Goal: Task Accomplishment & Management: Manage account settings

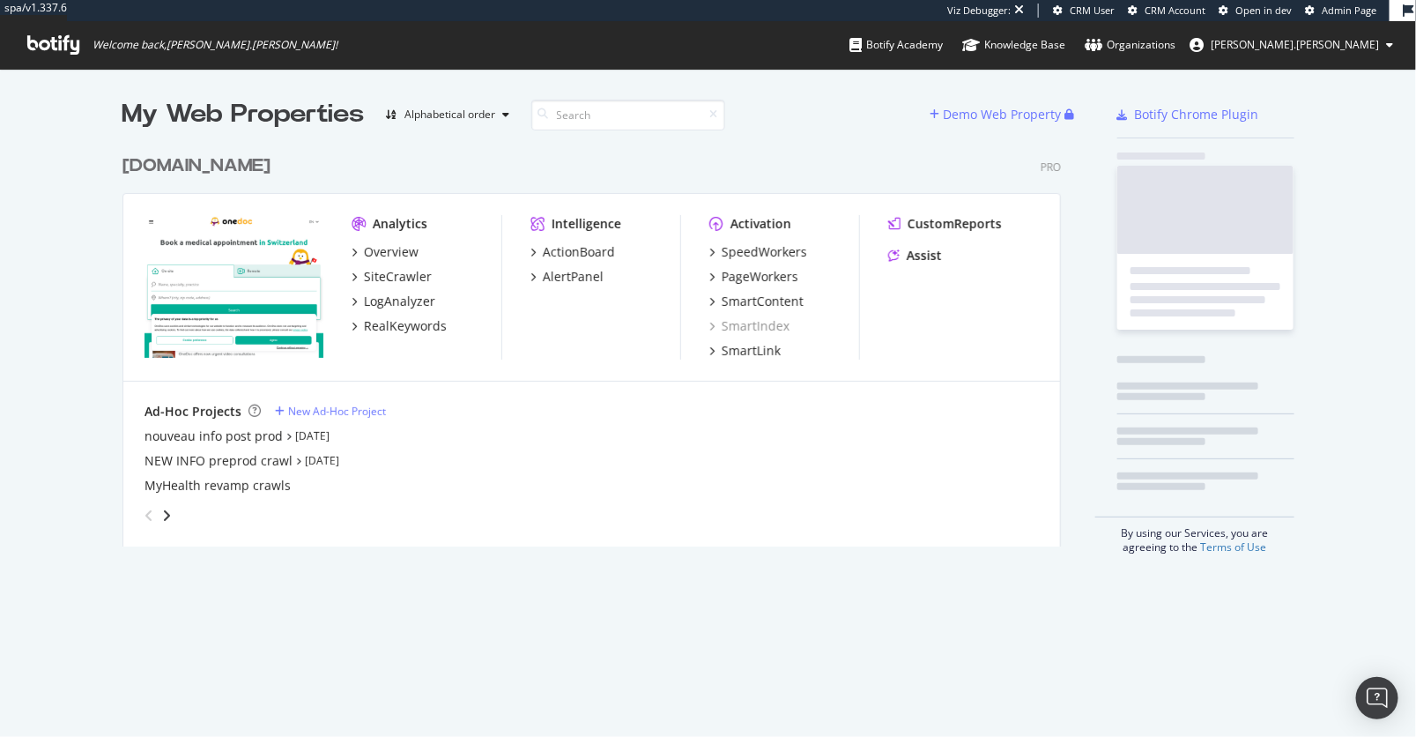
scroll to position [414, 952]
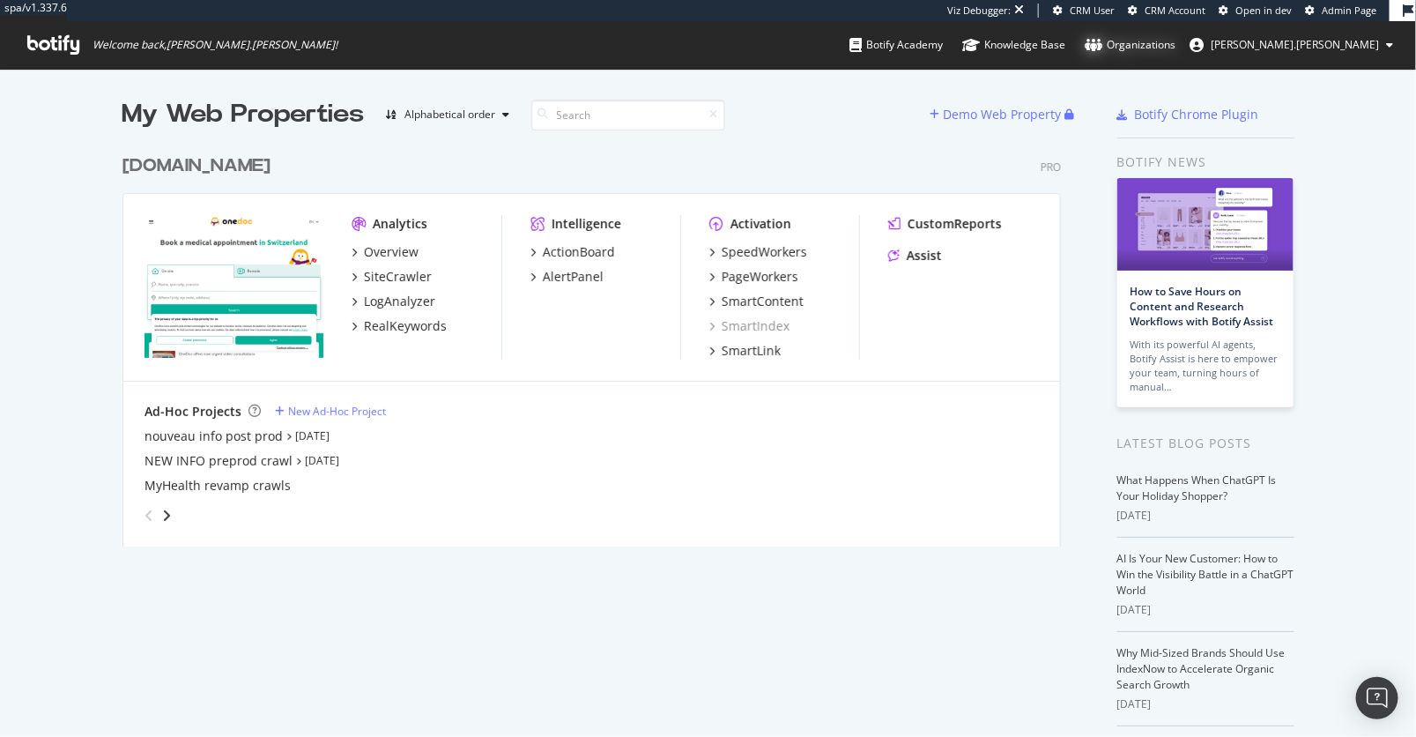
click at [1175, 44] on div "Organizations" at bounding box center [1130, 45] width 91 height 18
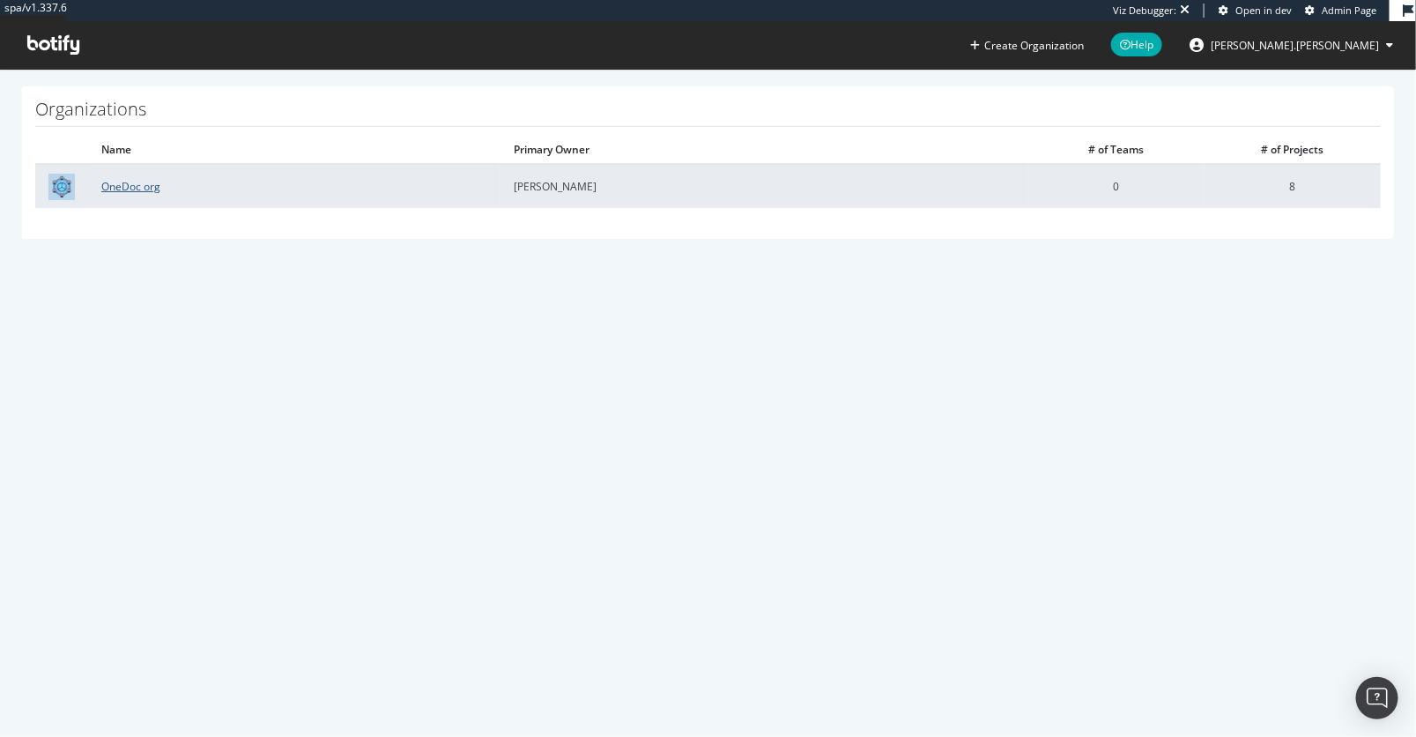
click at [107, 191] on link "OneDoc org" at bounding box center [130, 186] width 59 height 15
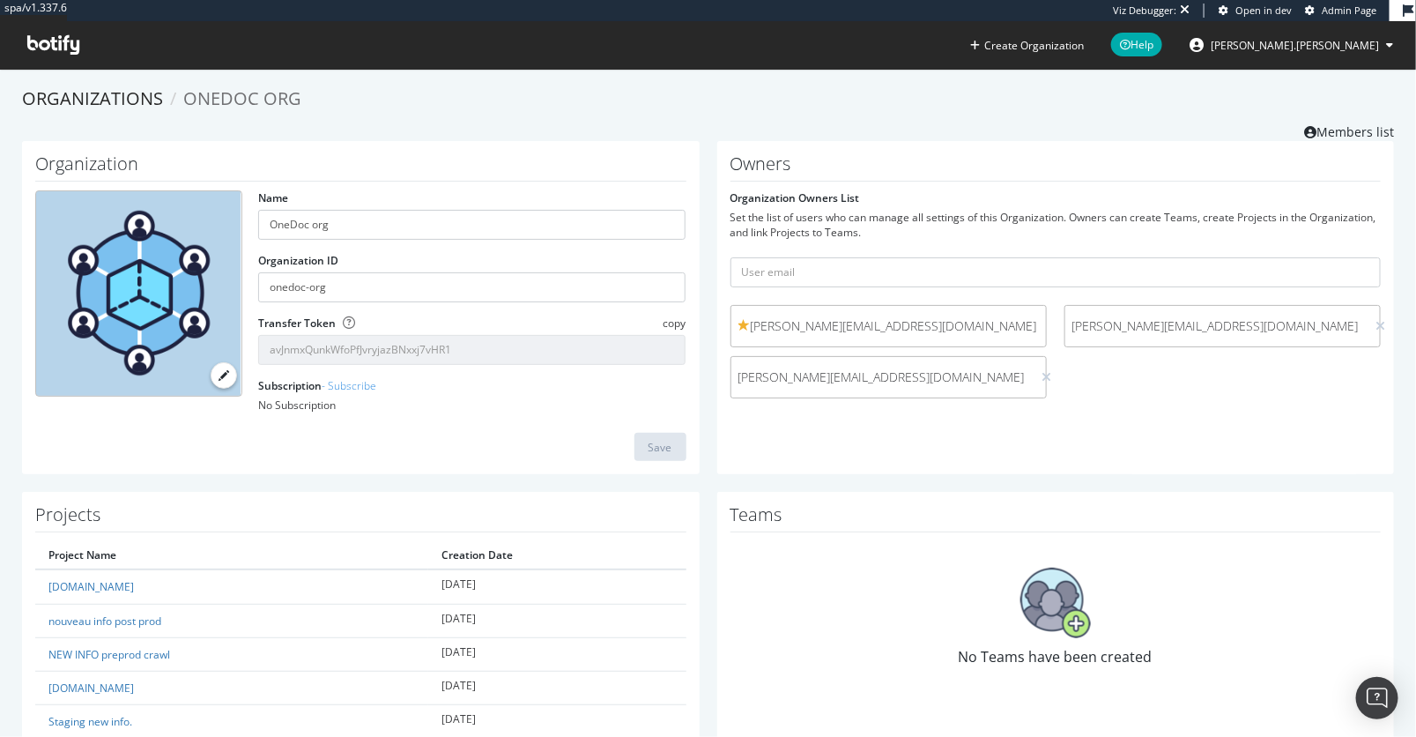
scroll to position [181, 0]
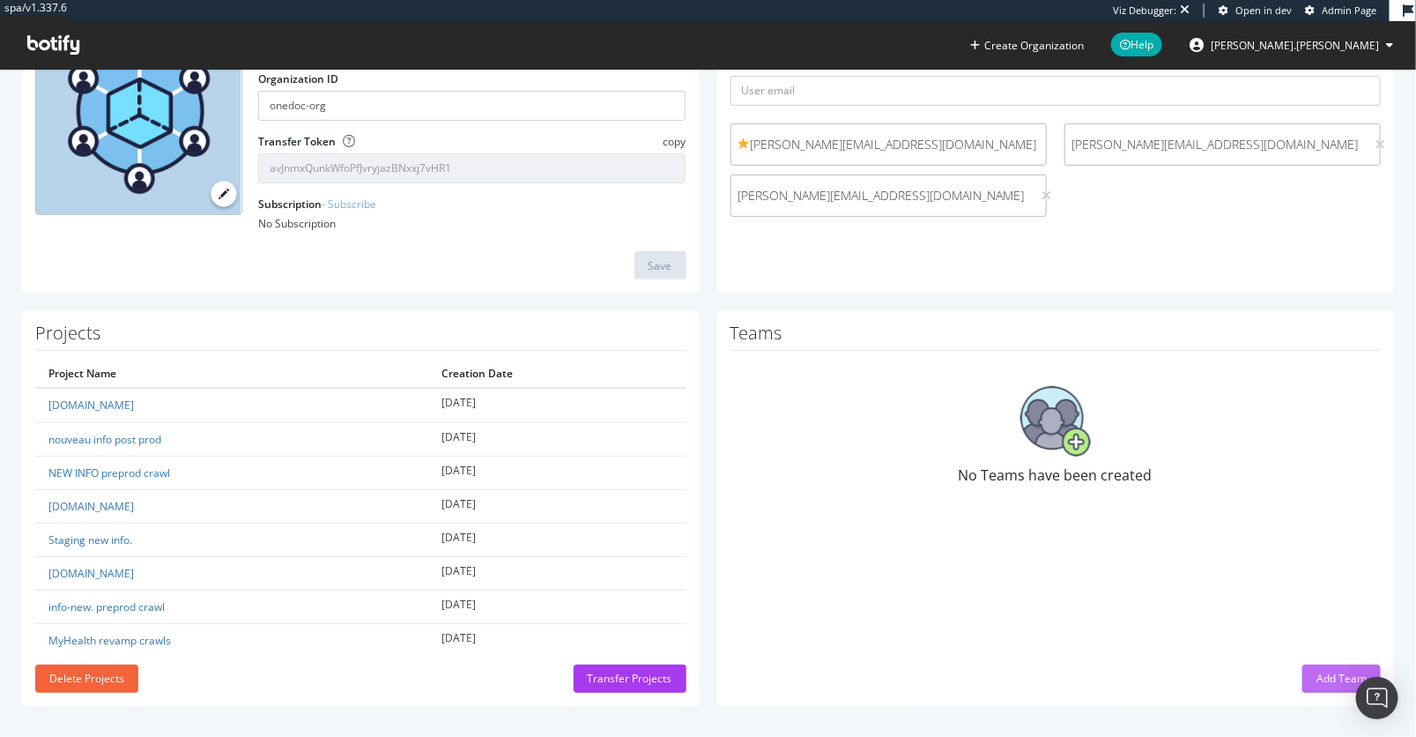
click at [1319, 679] on div "Add Team" at bounding box center [1341, 677] width 50 height 15
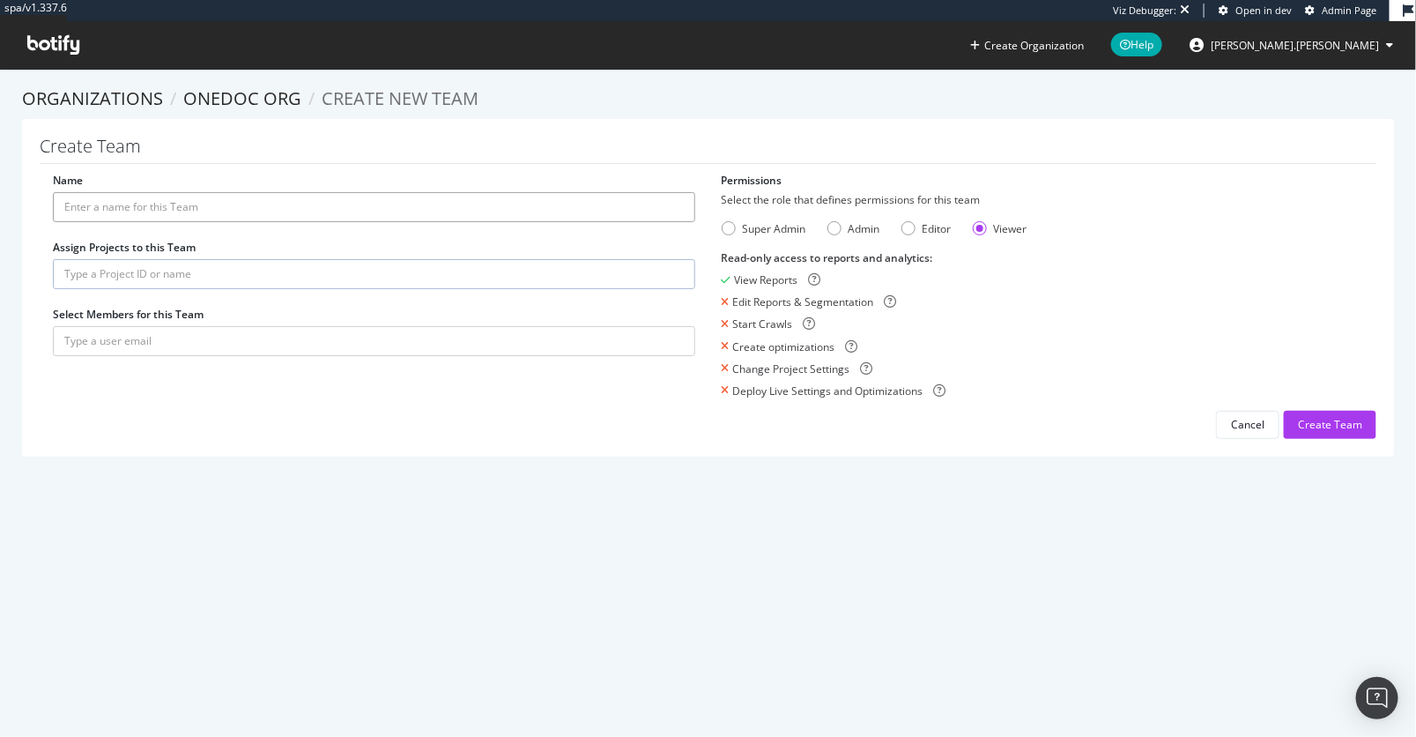
click at [303, 209] on input "Name" at bounding box center [374, 207] width 642 height 30
type input "Test"
click at [400, 415] on div "Name Test Assign Projects to this Team Select Members for this Team Permissions…" at bounding box center [708, 306] width 1337 height 266
click at [728, 233] on div "Super Admin" at bounding box center [729, 228] width 14 height 14
click at [326, 276] on input "text" at bounding box center [374, 274] width 642 height 30
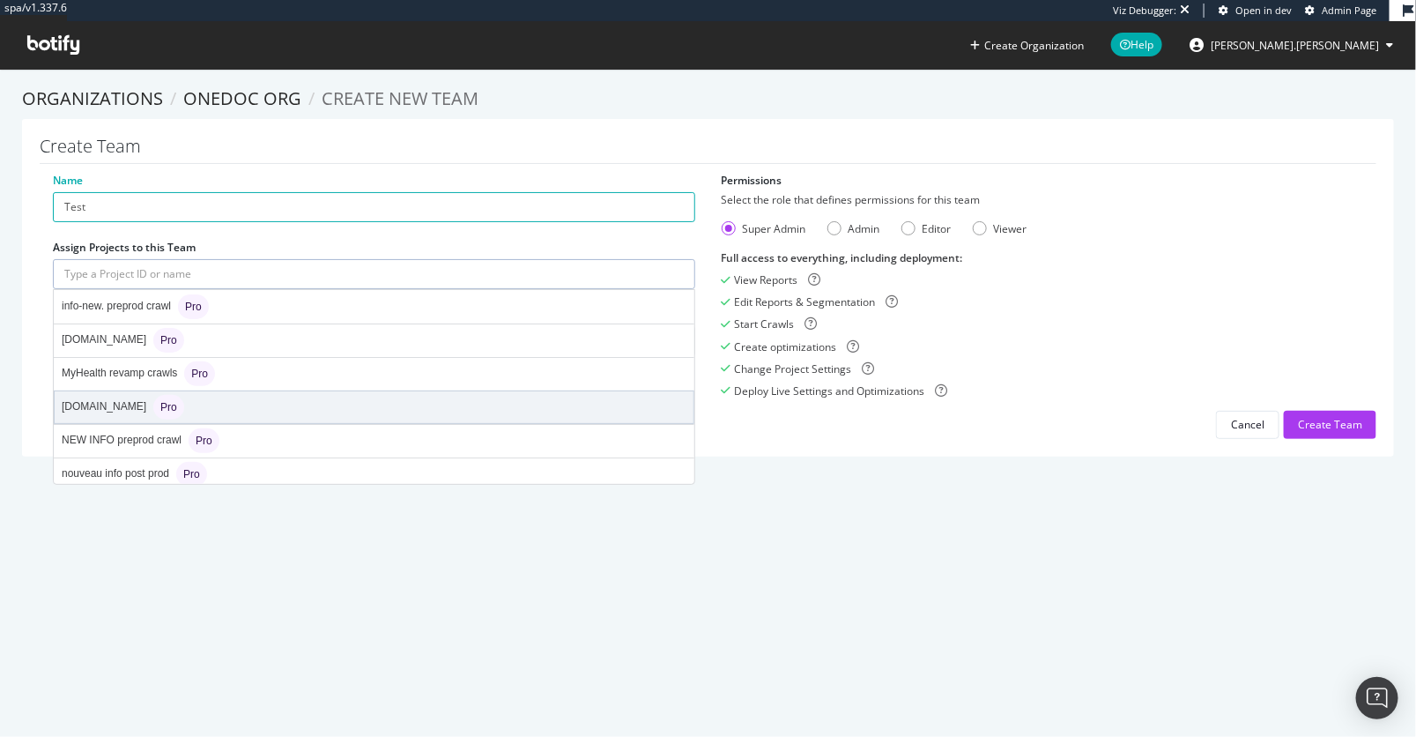
scroll to position [69, 0]
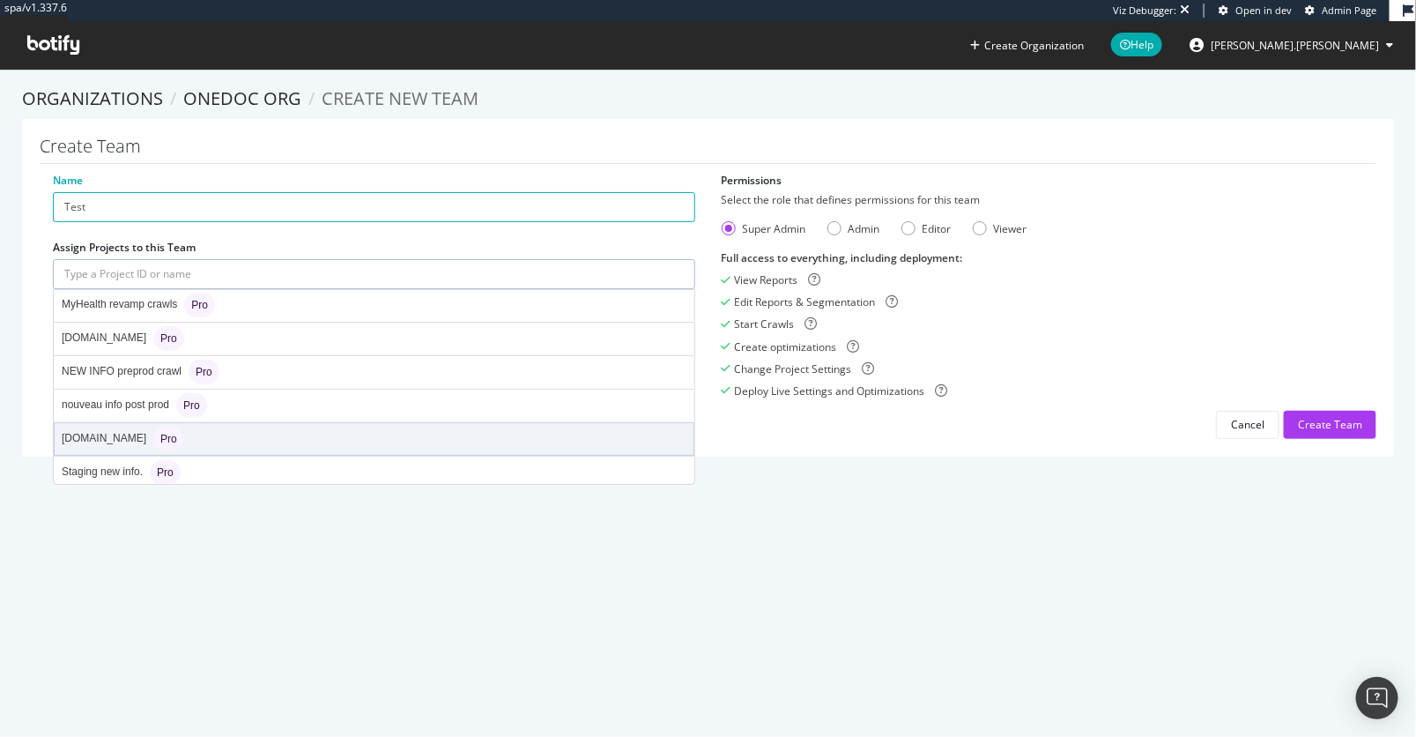
click at [204, 441] on div "onedoc.ch Pro" at bounding box center [374, 439] width 639 height 32
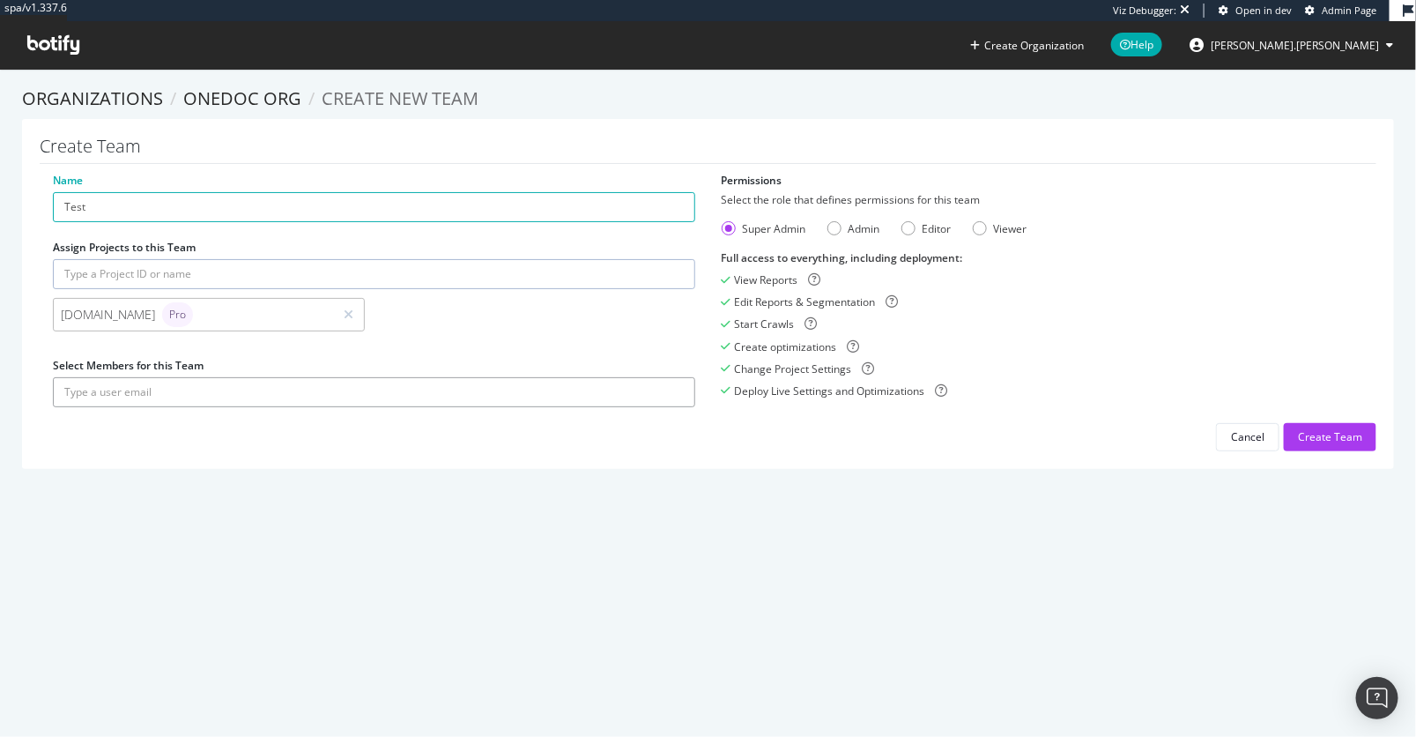
click at [216, 392] on input "text" at bounding box center [374, 392] width 642 height 30
click at [455, 389] on input "text" at bounding box center [374, 392] width 642 height 30
type input "a"
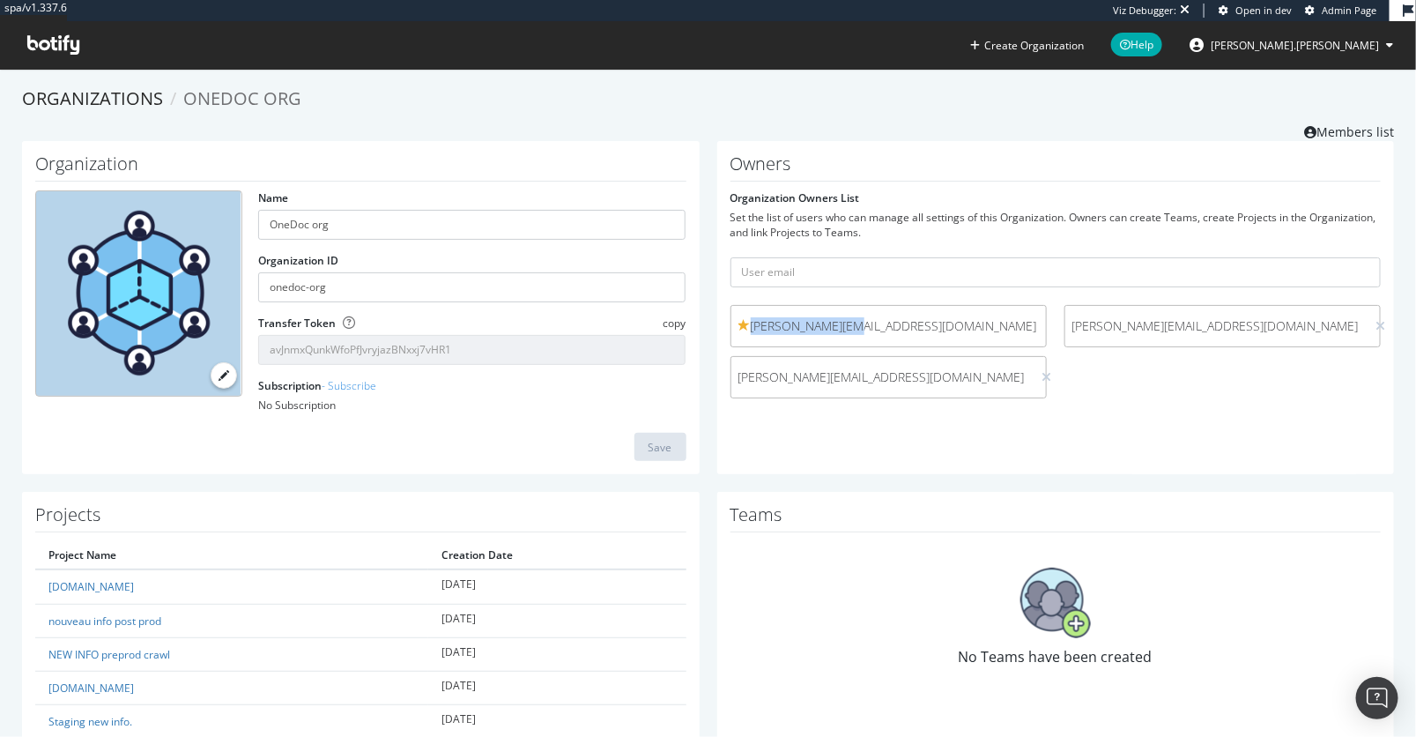
drag, startPoint x: 873, startPoint y: 322, endPoint x: 748, endPoint y: 324, distance: 125.1
click at [748, 324] on span "arthur@onedoc.ch" at bounding box center [888, 326] width 300 height 18
copy span "arthur@onedoc.ch"
click at [1065, 618] on img at bounding box center [1055, 602] width 70 height 70
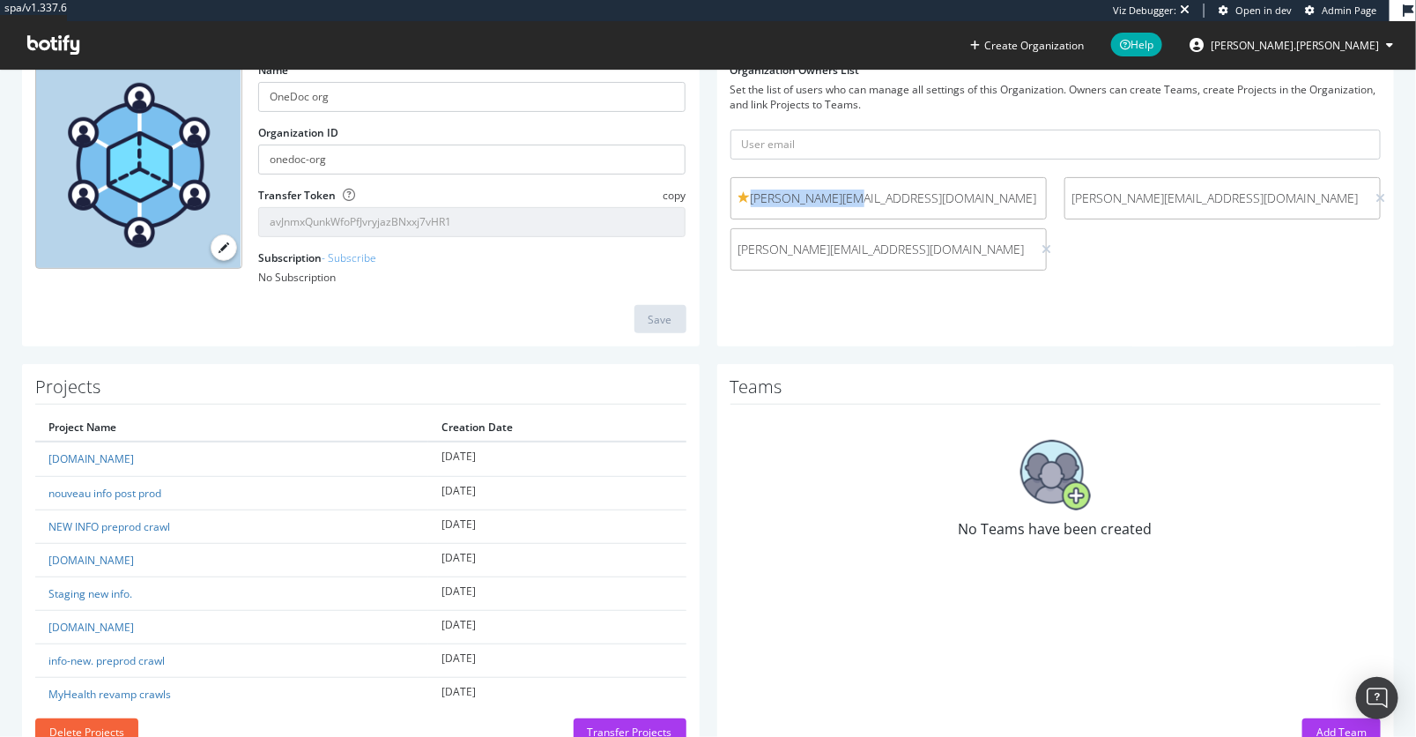
scroll to position [181, 0]
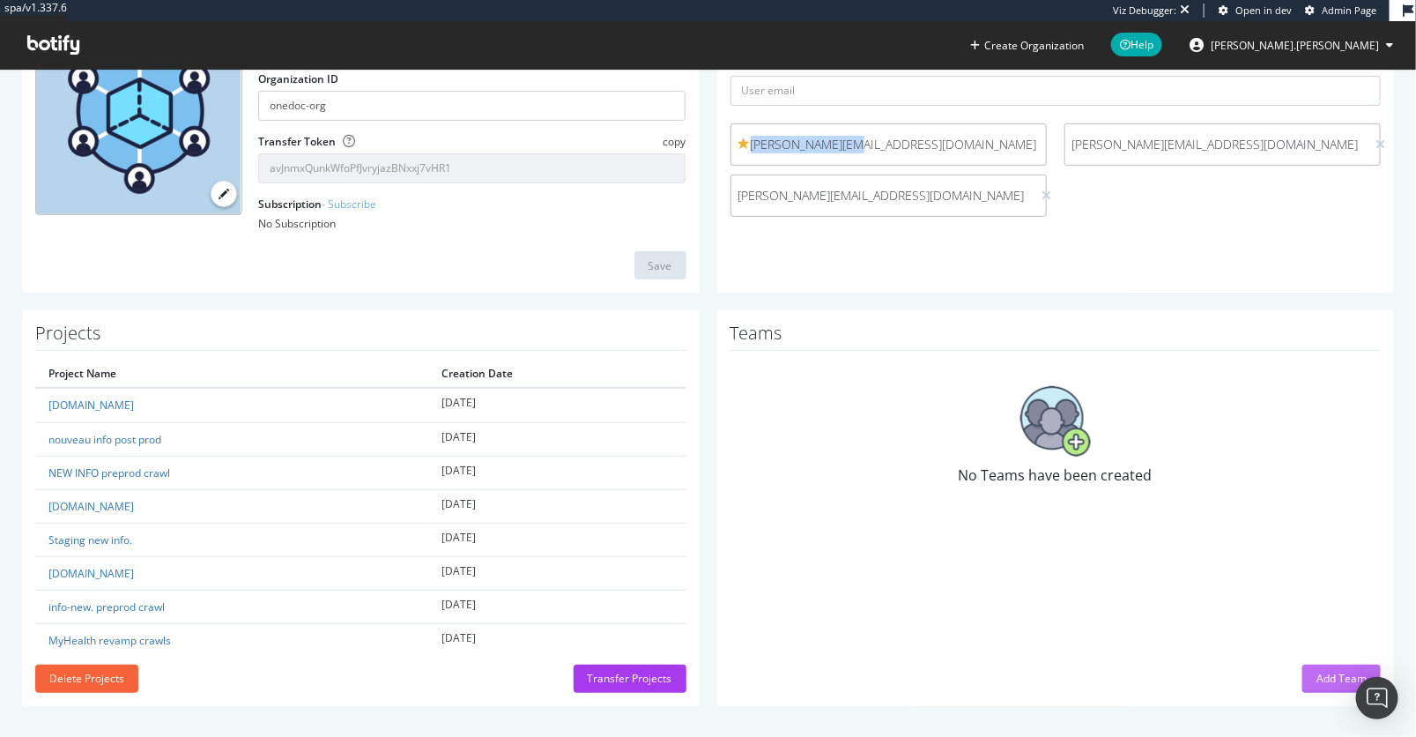
click at [1321, 675] on div "Add Team" at bounding box center [1341, 677] width 50 height 15
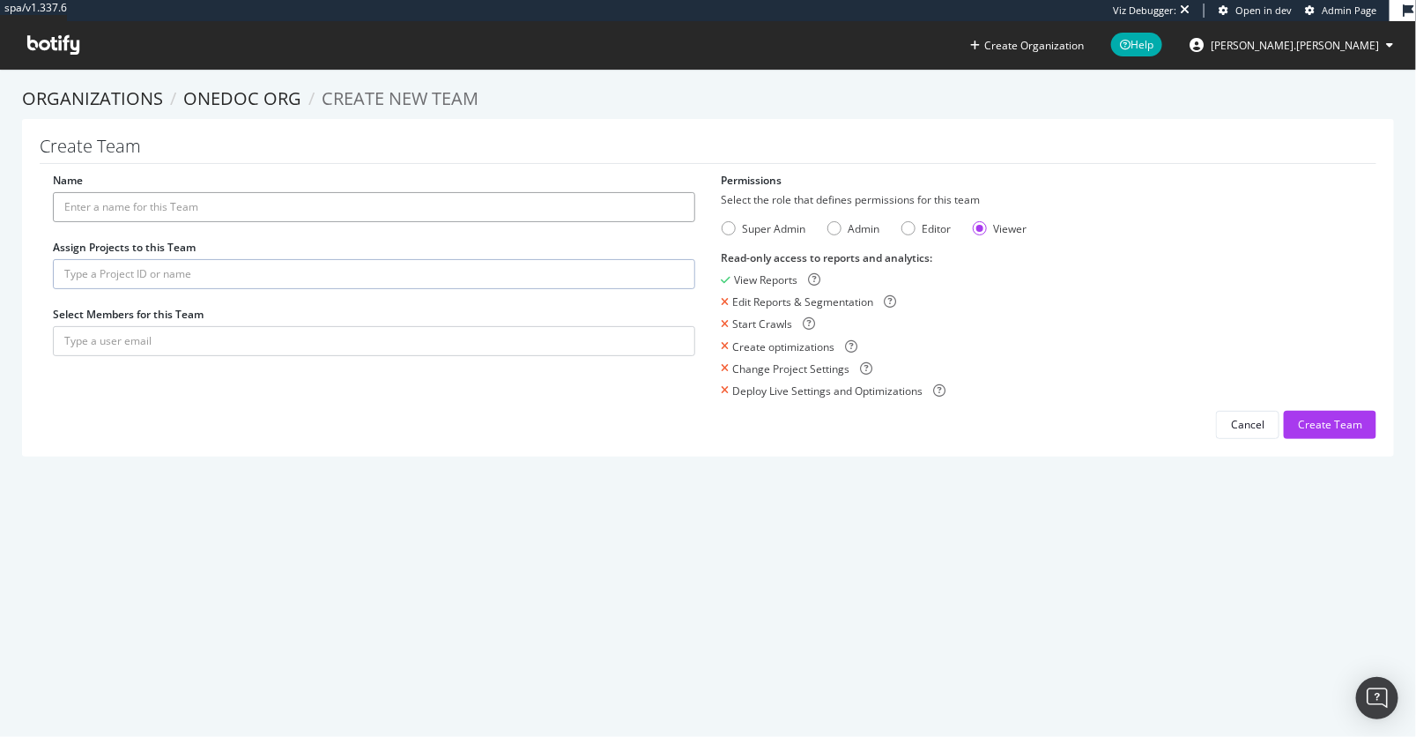
click at [213, 205] on input "Name" at bounding box center [374, 207] width 642 height 30
type input "Test"
click at [275, 280] on input "text" at bounding box center [374, 274] width 642 height 30
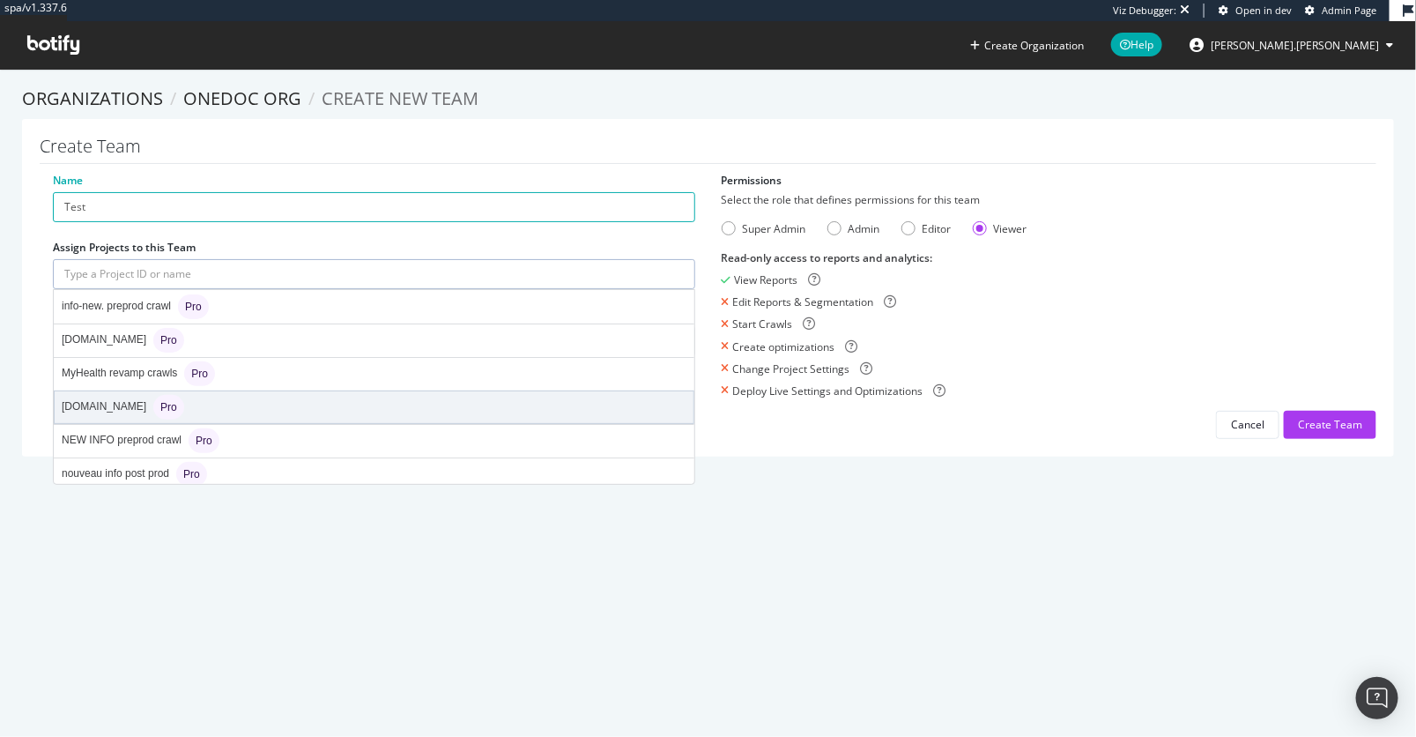
scroll to position [69, 0]
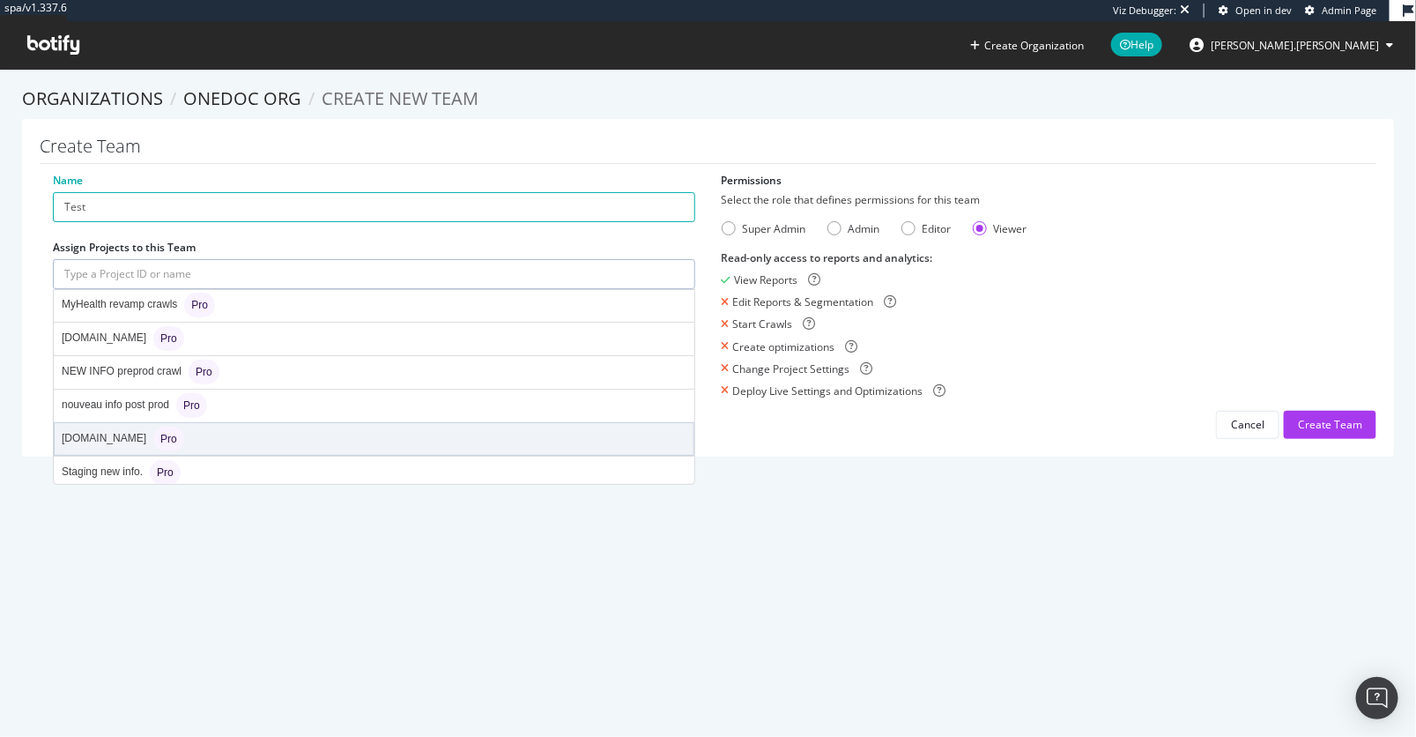
click at [188, 432] on div "onedoc.ch Pro" at bounding box center [374, 439] width 639 height 32
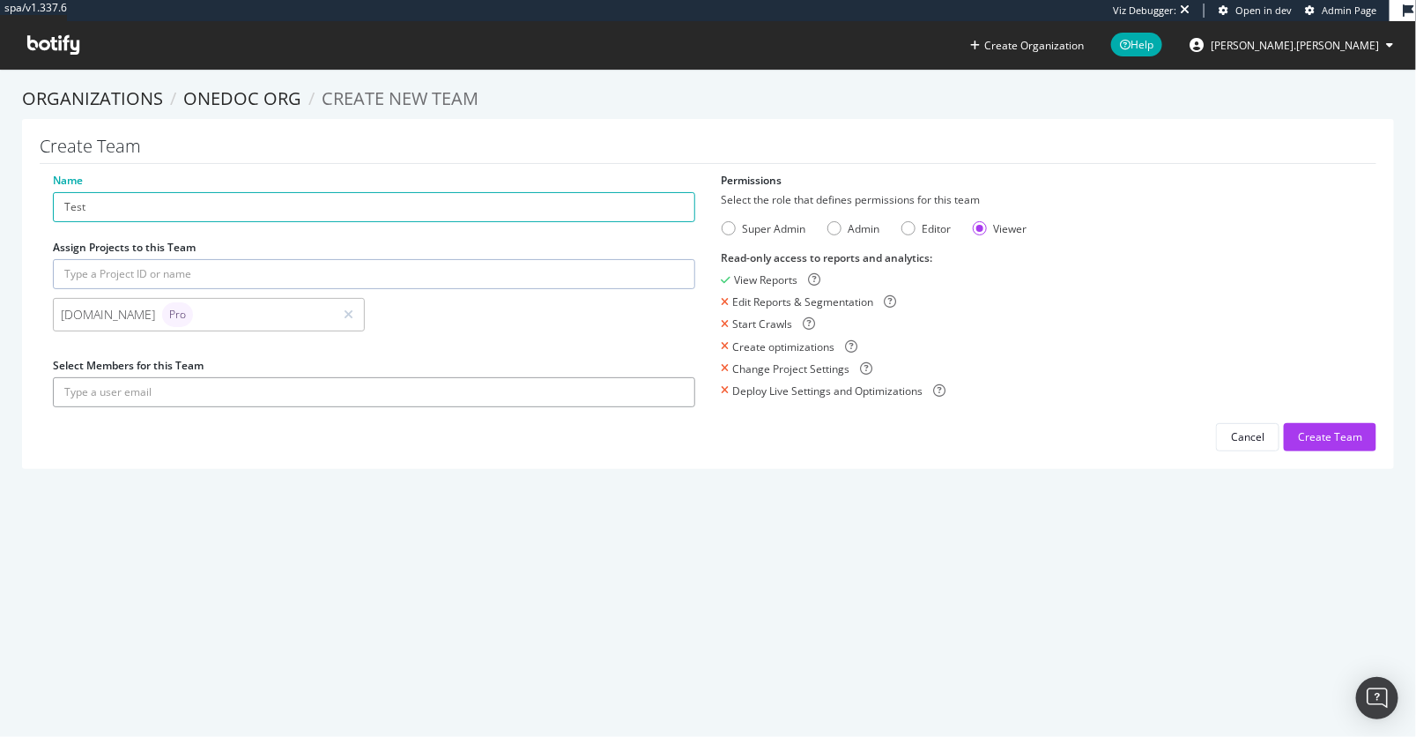
click at [181, 401] on input "text" at bounding box center [374, 392] width 642 height 30
paste input "arthur@onedoc.ch"
type input "arthur@onedoc.ch"
click at [665, 377] on button "submit" at bounding box center [680, 392] width 30 height 30
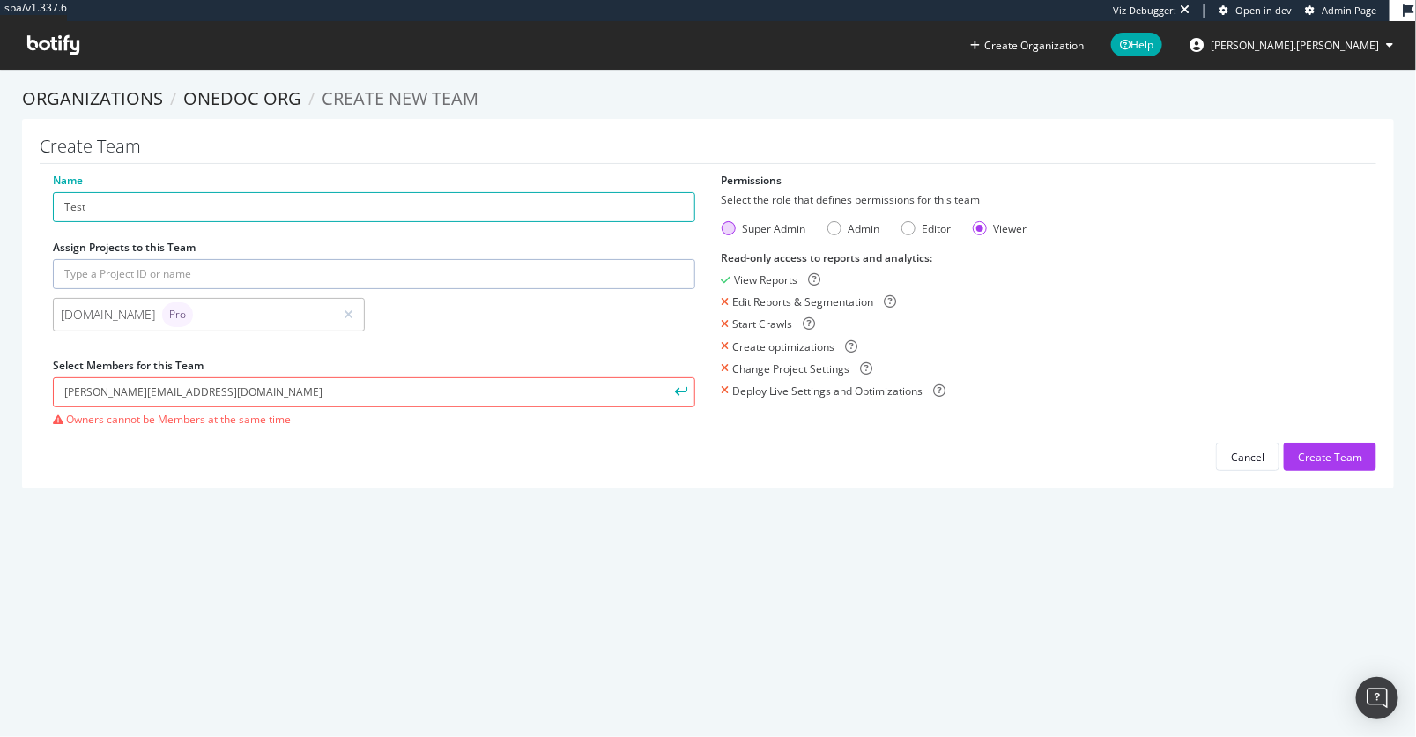
click at [723, 229] on div "Super Admin" at bounding box center [729, 228] width 14 height 14
click at [446, 392] on input "arthur@onedoc.ch" at bounding box center [374, 392] width 642 height 30
click at [665, 377] on button "submit" at bounding box center [680, 392] width 30 height 30
click at [238, 83] on section "Organizations OneDoc org Create new Team Create Team Name Test Assign Projects …" at bounding box center [708, 296] width 1416 height 455
click at [239, 93] on link "OneDoc org" at bounding box center [242, 98] width 118 height 24
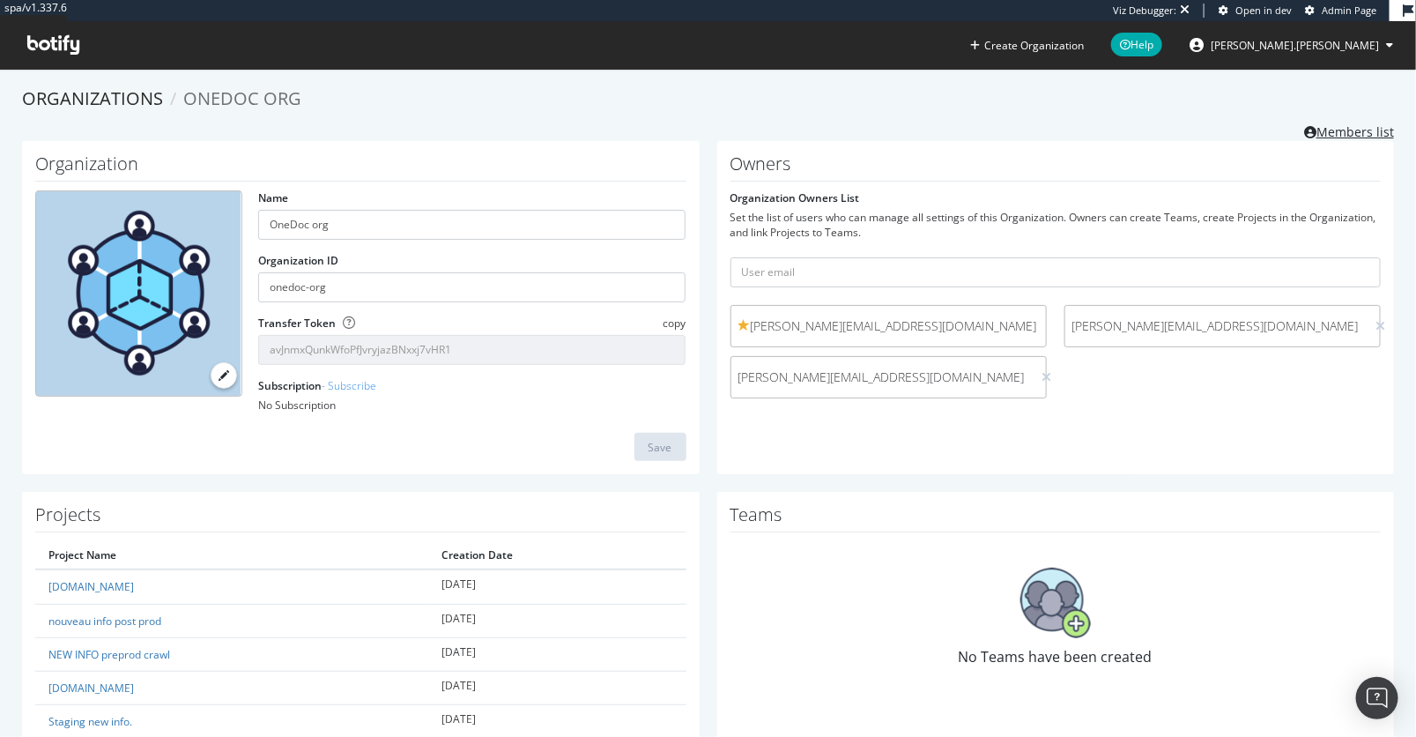
click at [1351, 131] on link "Members list" at bounding box center [1349, 130] width 90 height 22
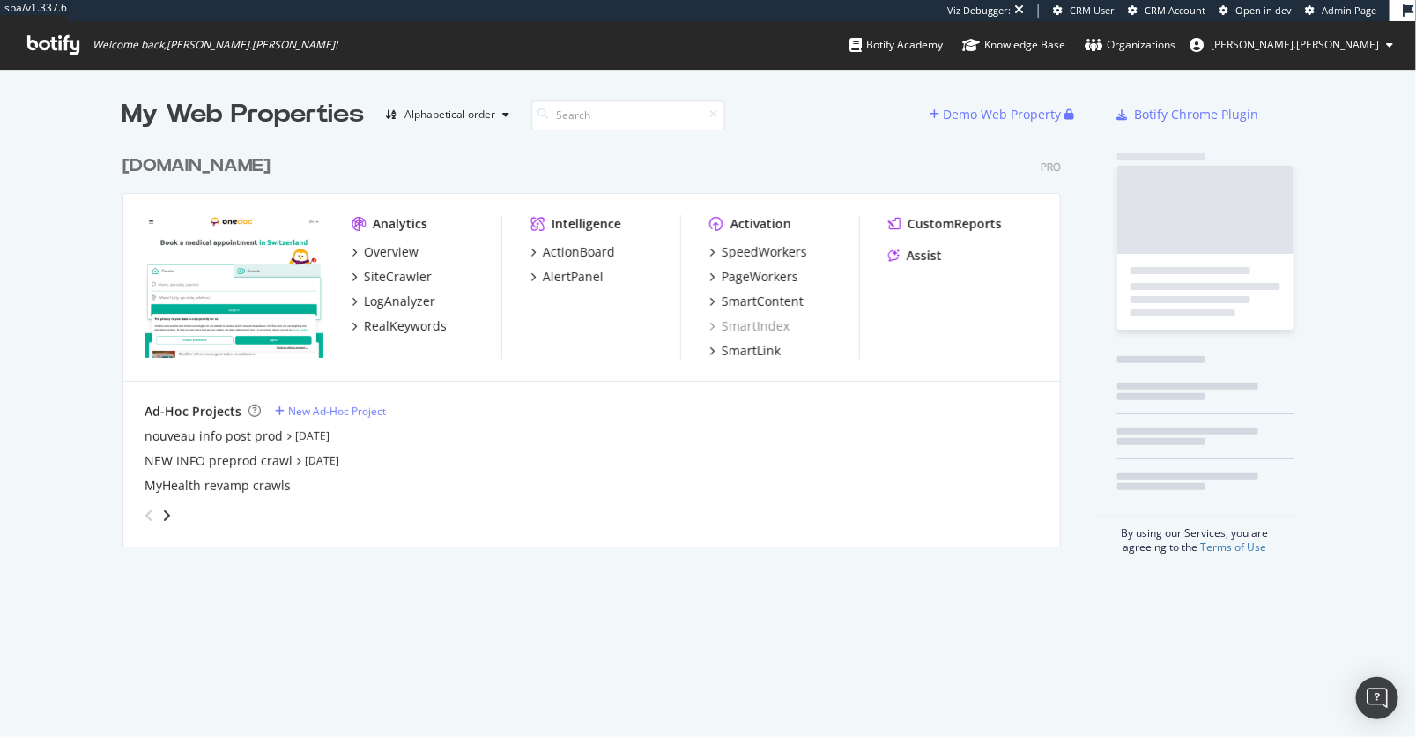
scroll to position [414, 952]
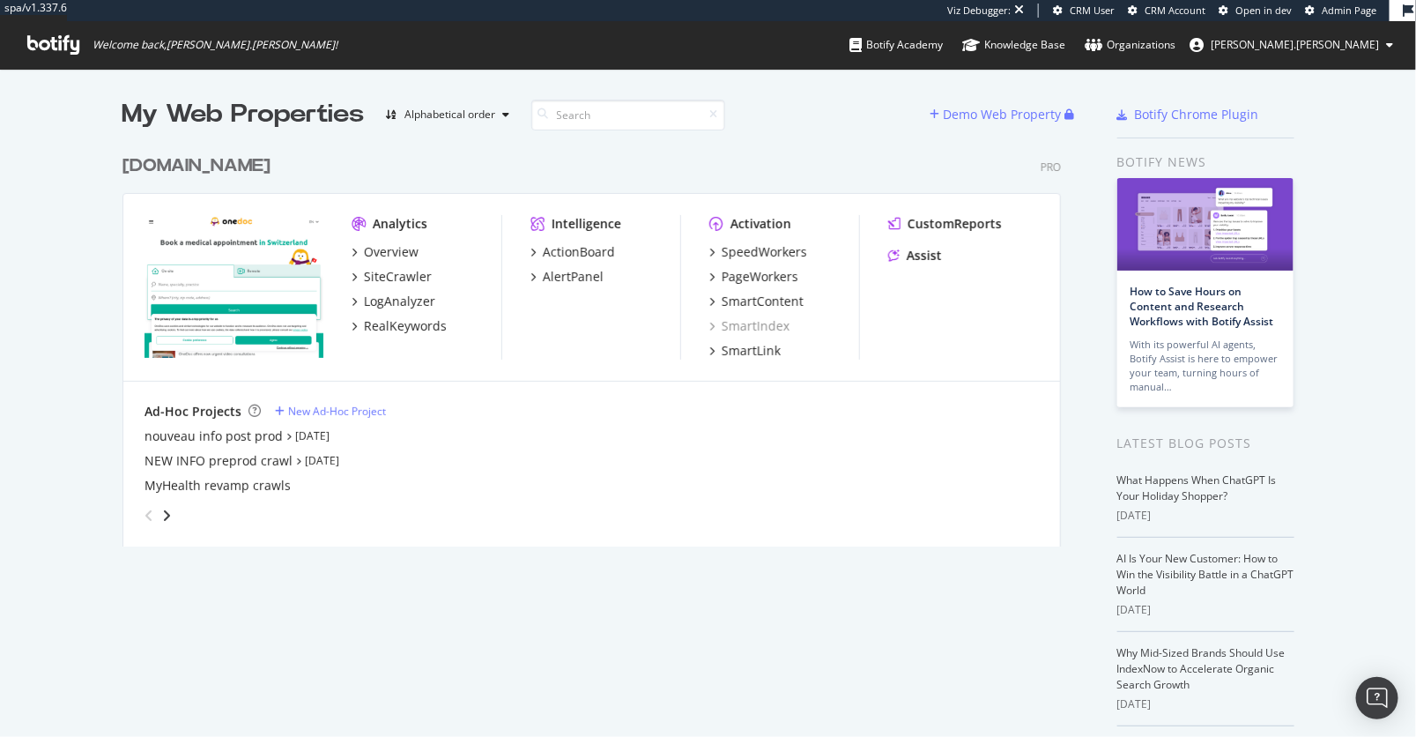
click at [1373, 43] on span "[PERSON_NAME].[PERSON_NAME]" at bounding box center [1295, 44] width 168 height 15
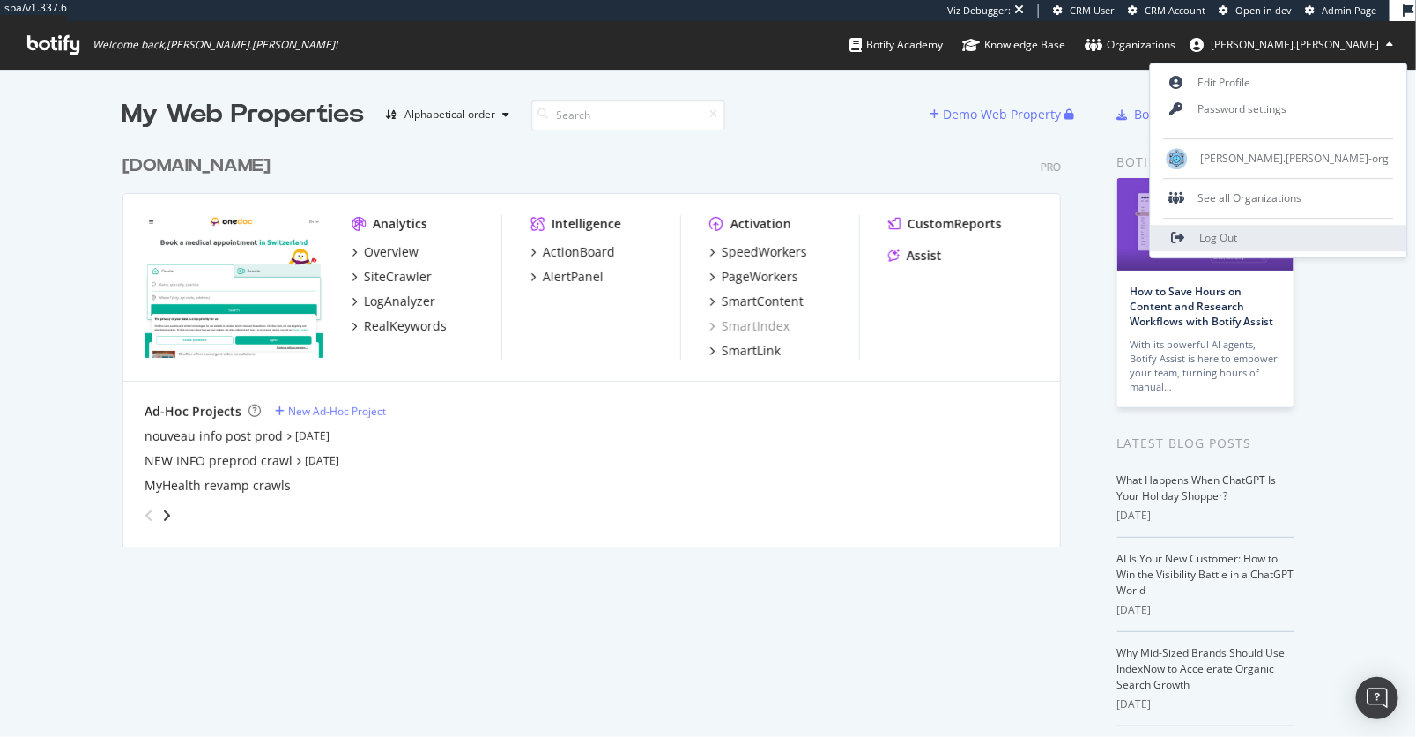
click at [1238, 236] on span "Log Out" at bounding box center [1219, 238] width 38 height 15
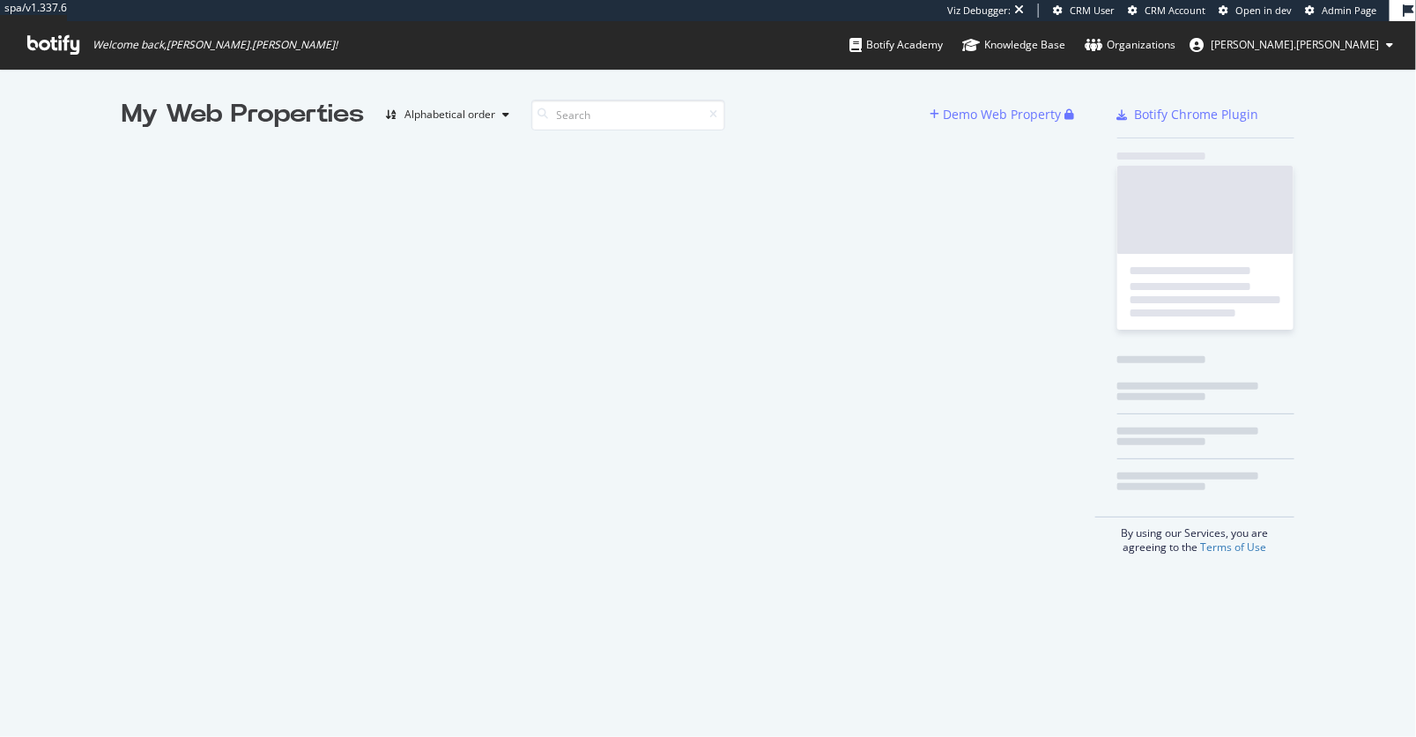
scroll to position [737, 1416]
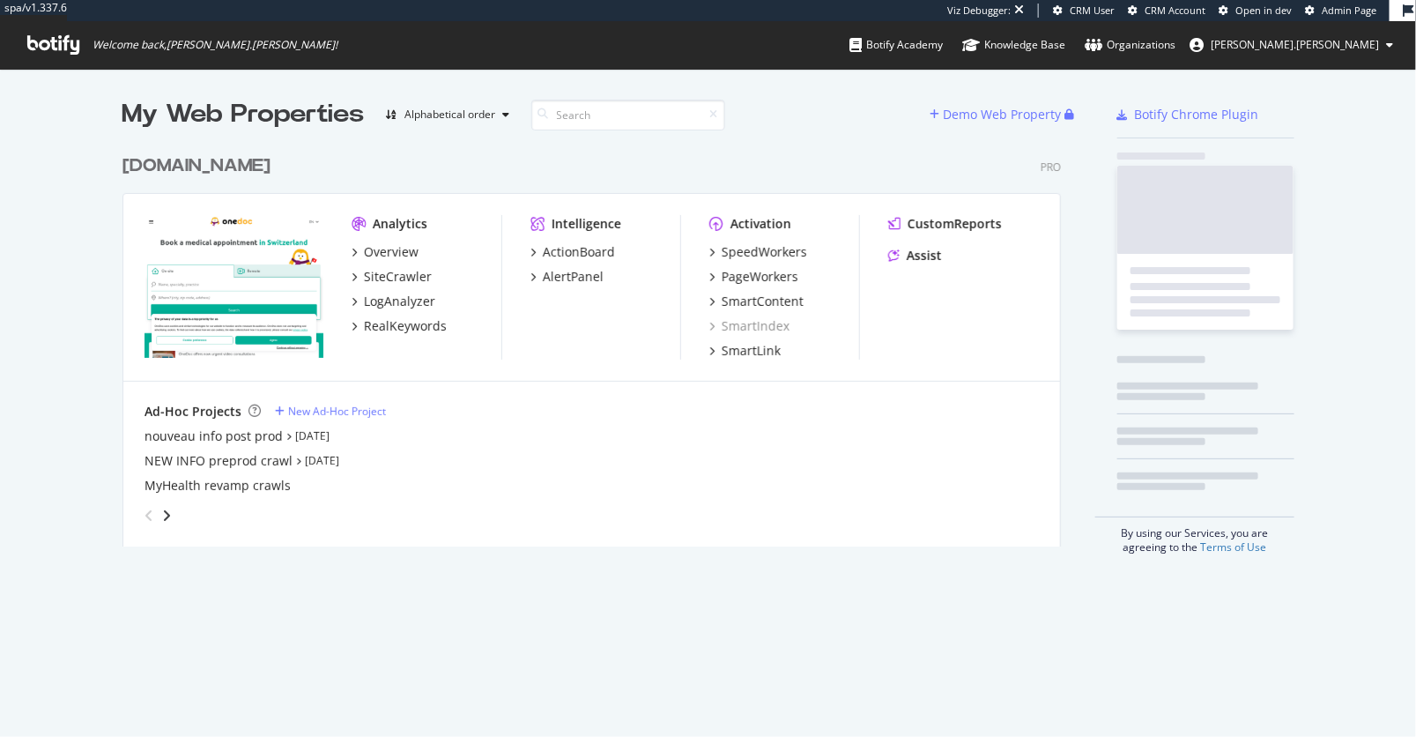
scroll to position [414, 952]
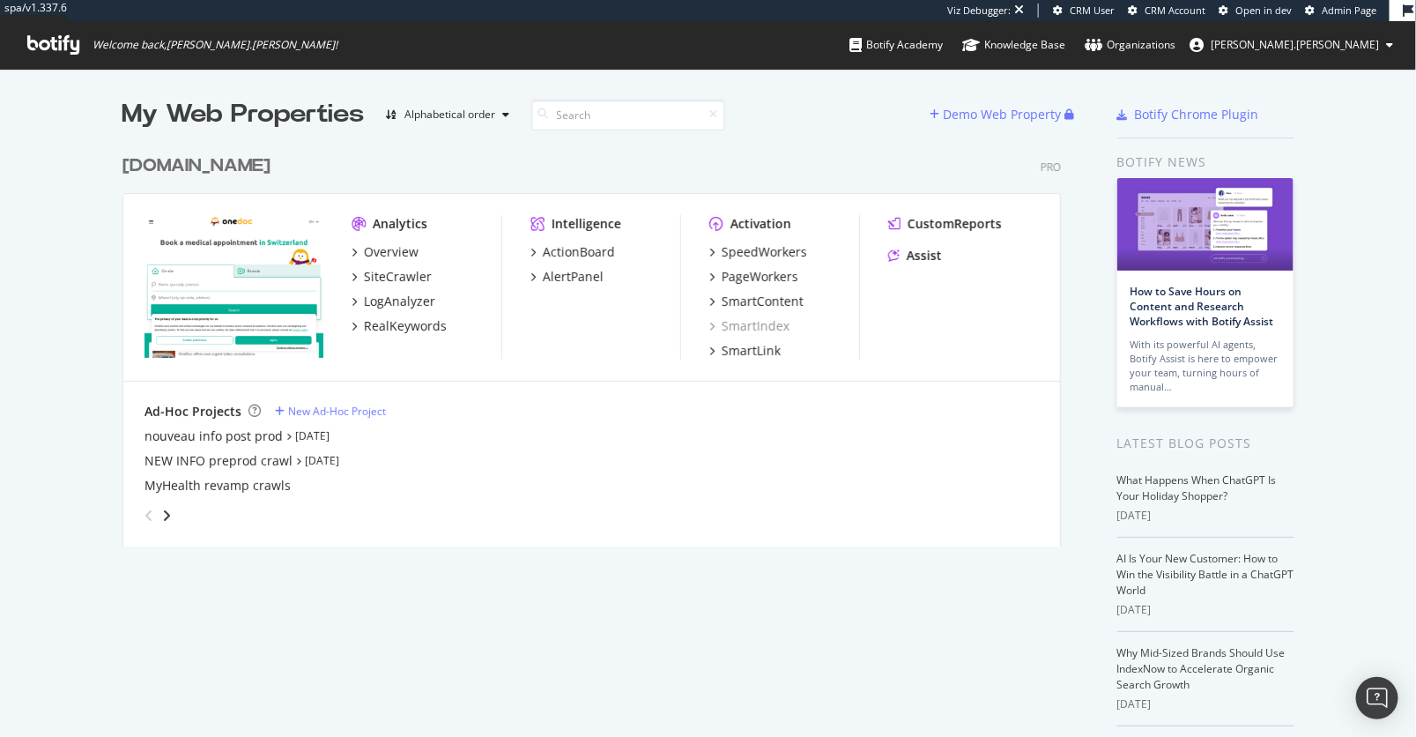
click at [807, 588] on div "My Web Properties Alphabetical order Demo Web Property onedoc.ch Pro Analytics …" at bounding box center [609, 491] width 974 height 789
click at [1388, 48] on icon at bounding box center [1389, 45] width 7 height 11
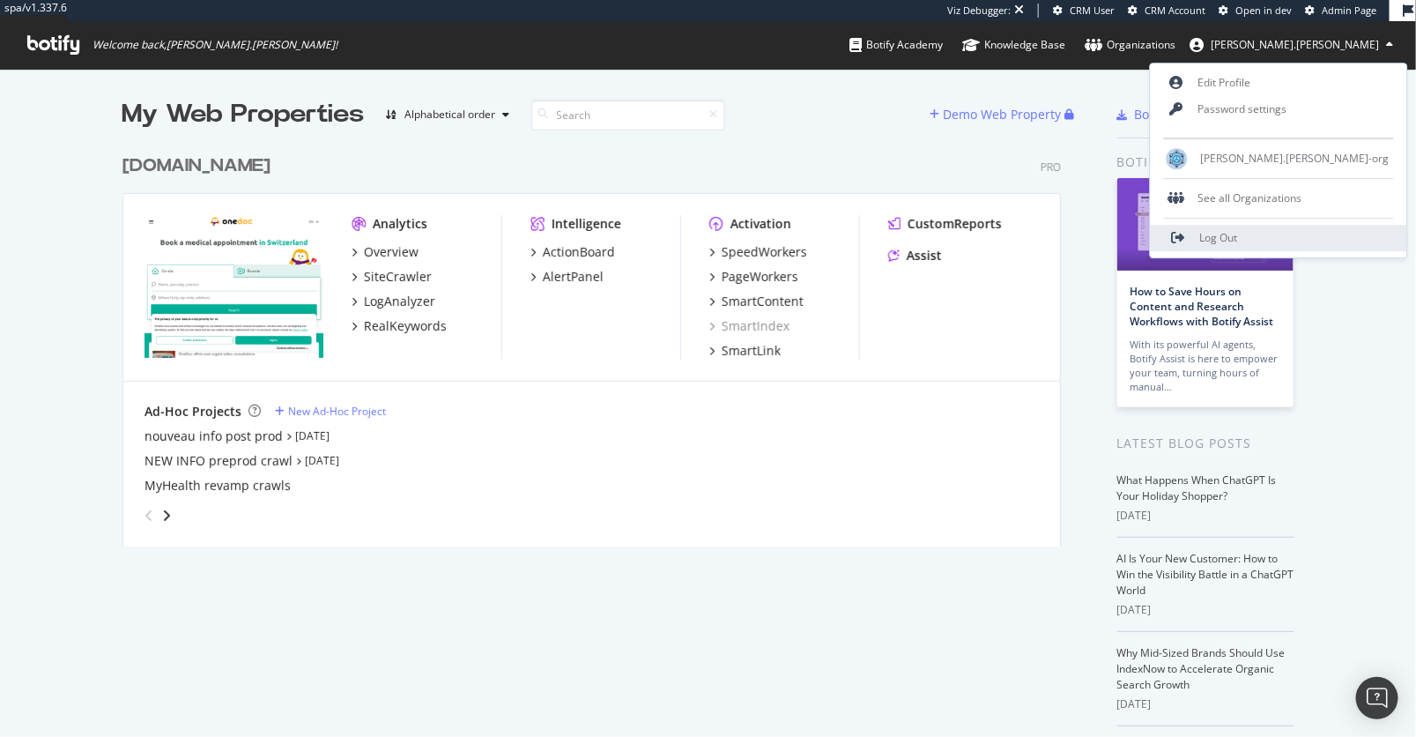
click at [1238, 239] on span "Log Out" at bounding box center [1219, 238] width 38 height 15
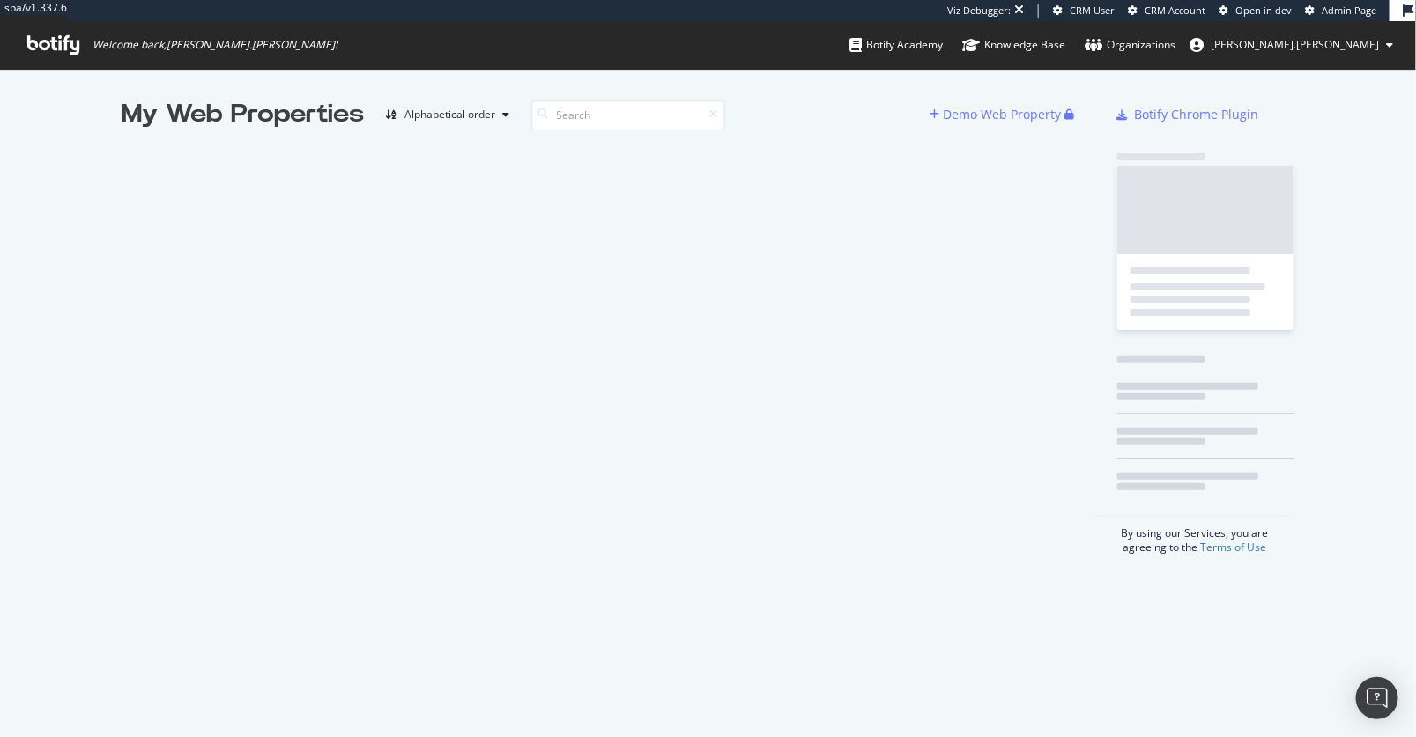
scroll to position [737, 1416]
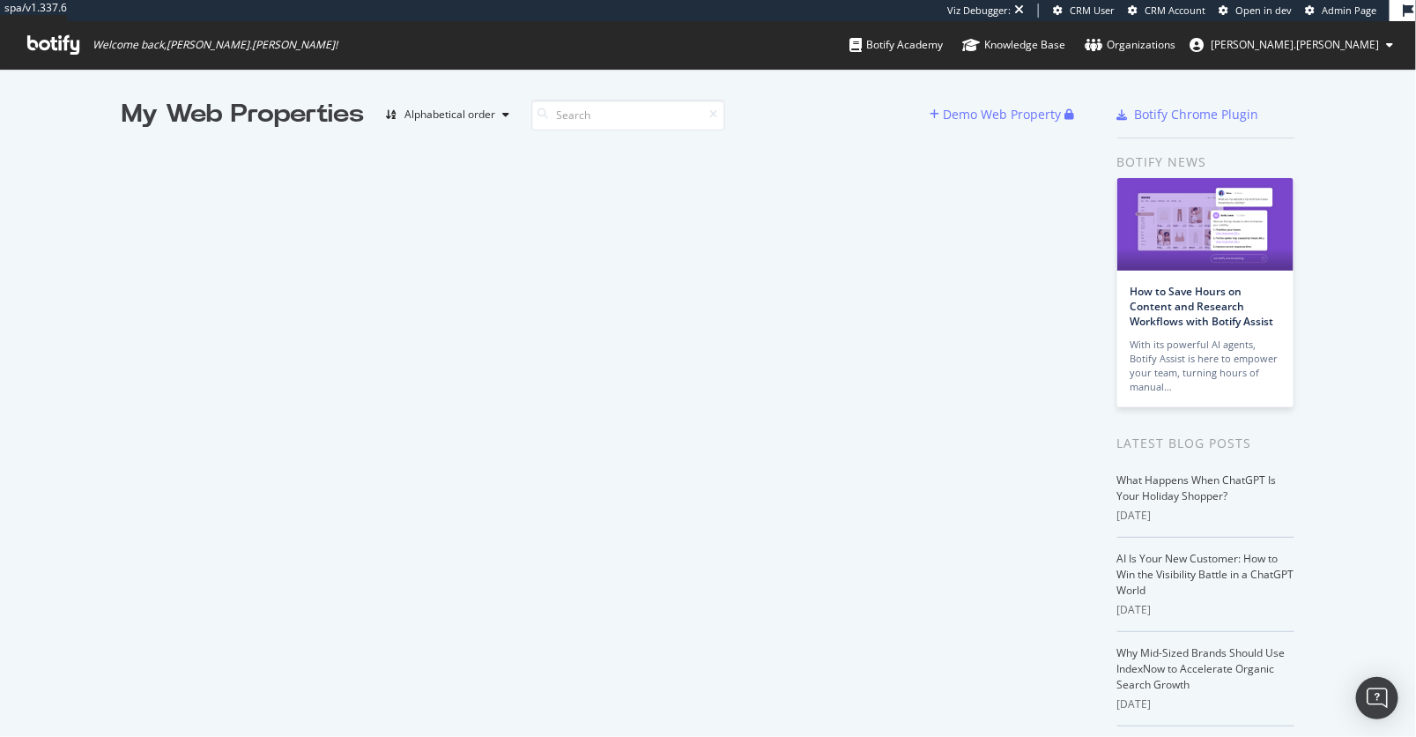
click at [1357, 48] on span "[PERSON_NAME].[PERSON_NAME]" at bounding box center [1295, 44] width 168 height 15
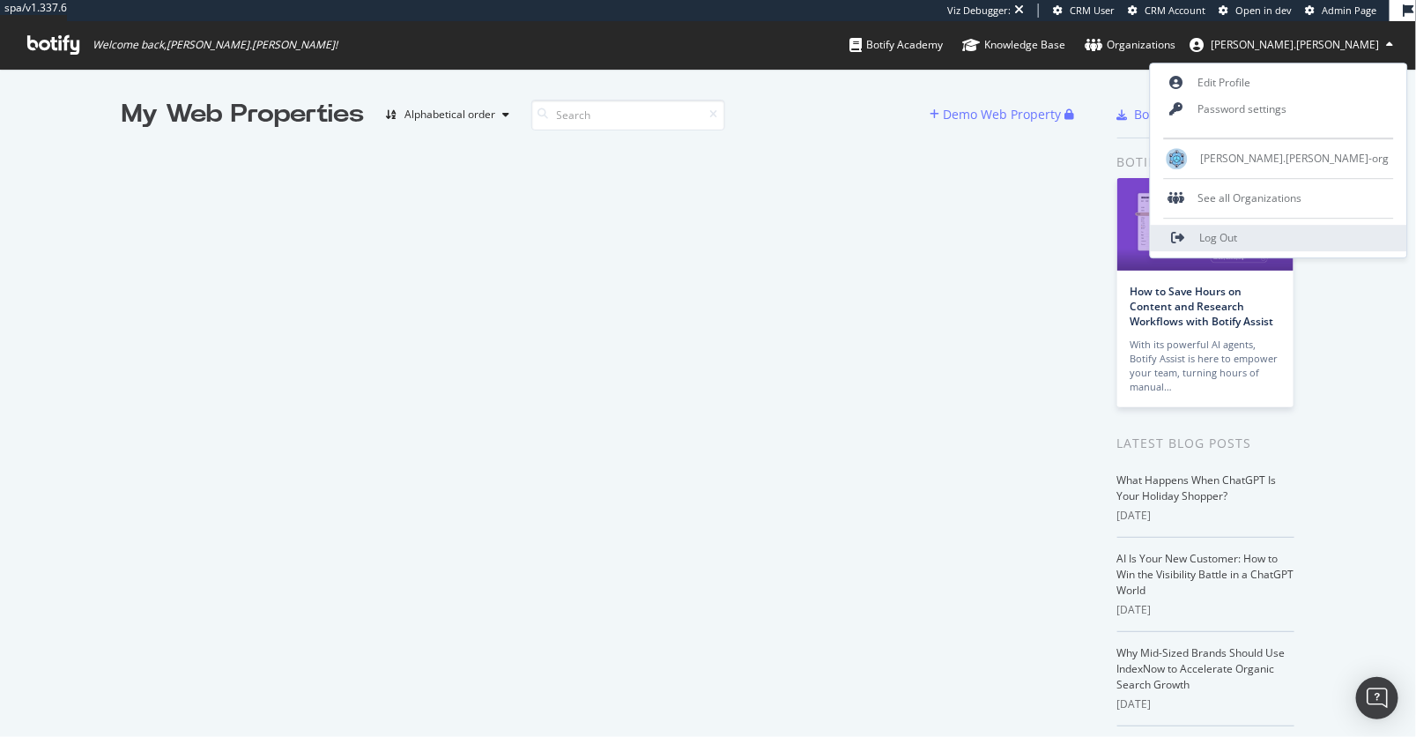
click at [1238, 232] on span "Log Out" at bounding box center [1219, 238] width 38 height 15
